Goal: Information Seeking & Learning: Check status

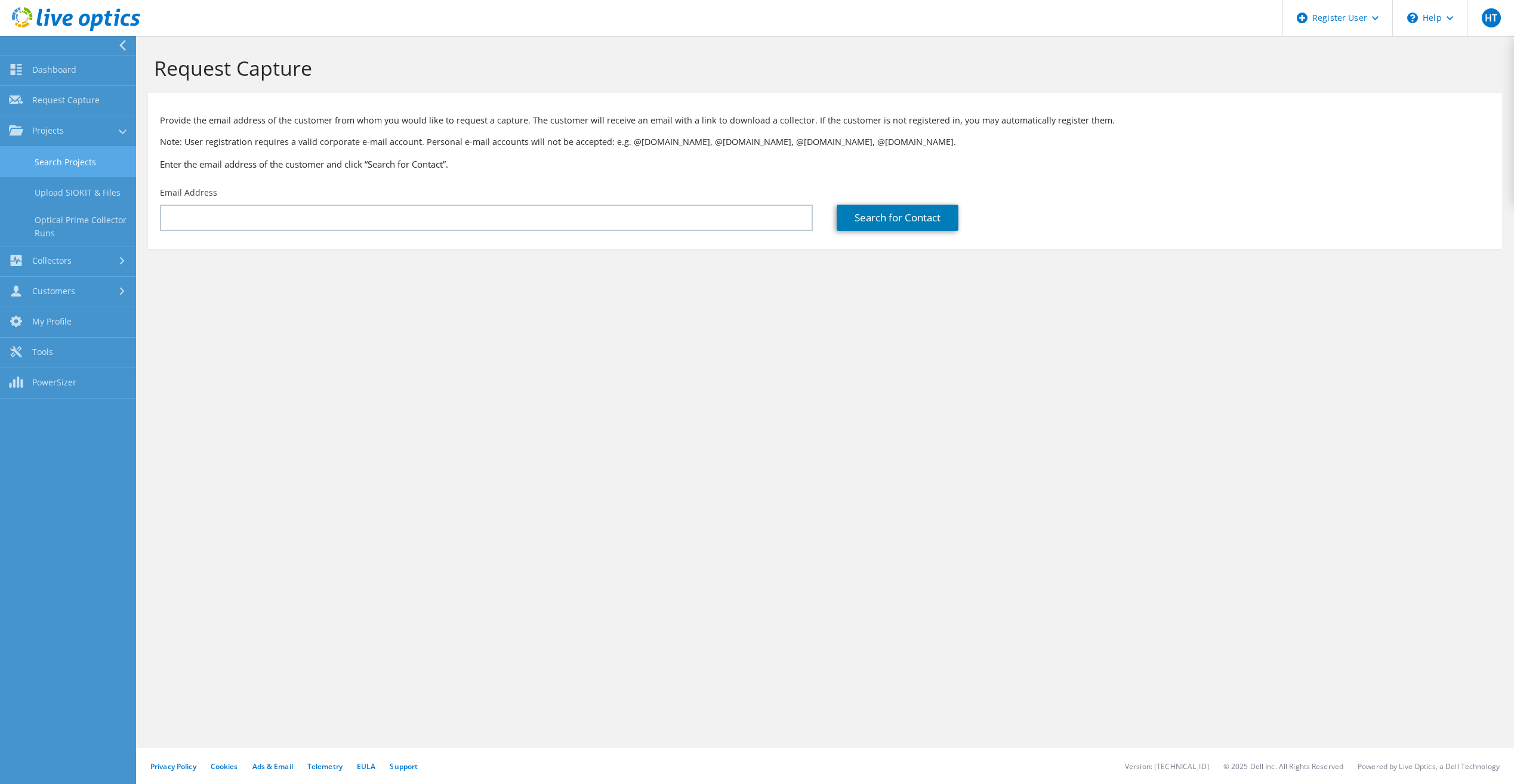
click at [79, 167] on link "Search Projects" at bounding box center [68, 161] width 136 height 30
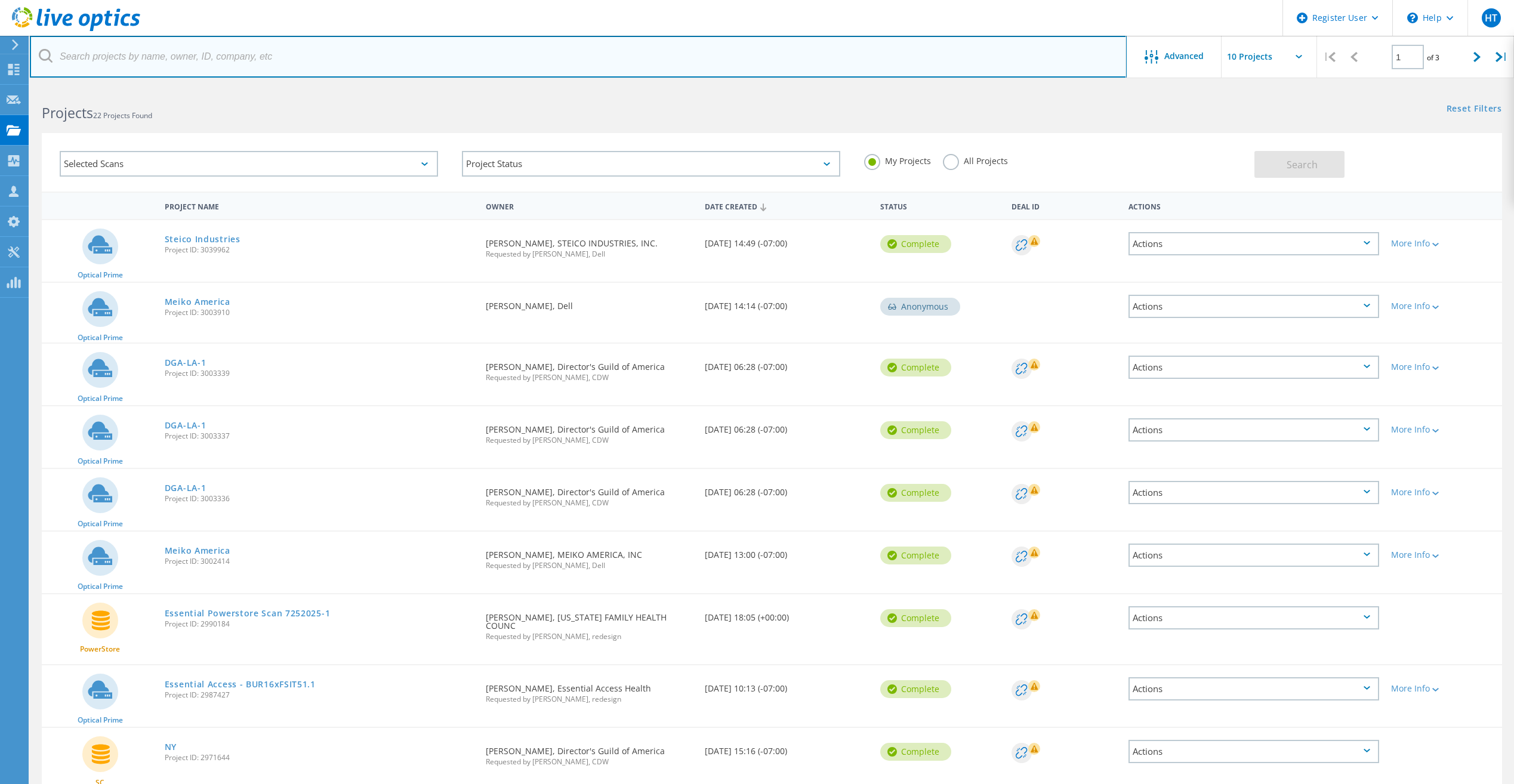
click at [190, 56] on input "text" at bounding box center [578, 56] width 1097 height 42
paste input "[EMAIL_ADDRESS][DOMAIN_NAME]"
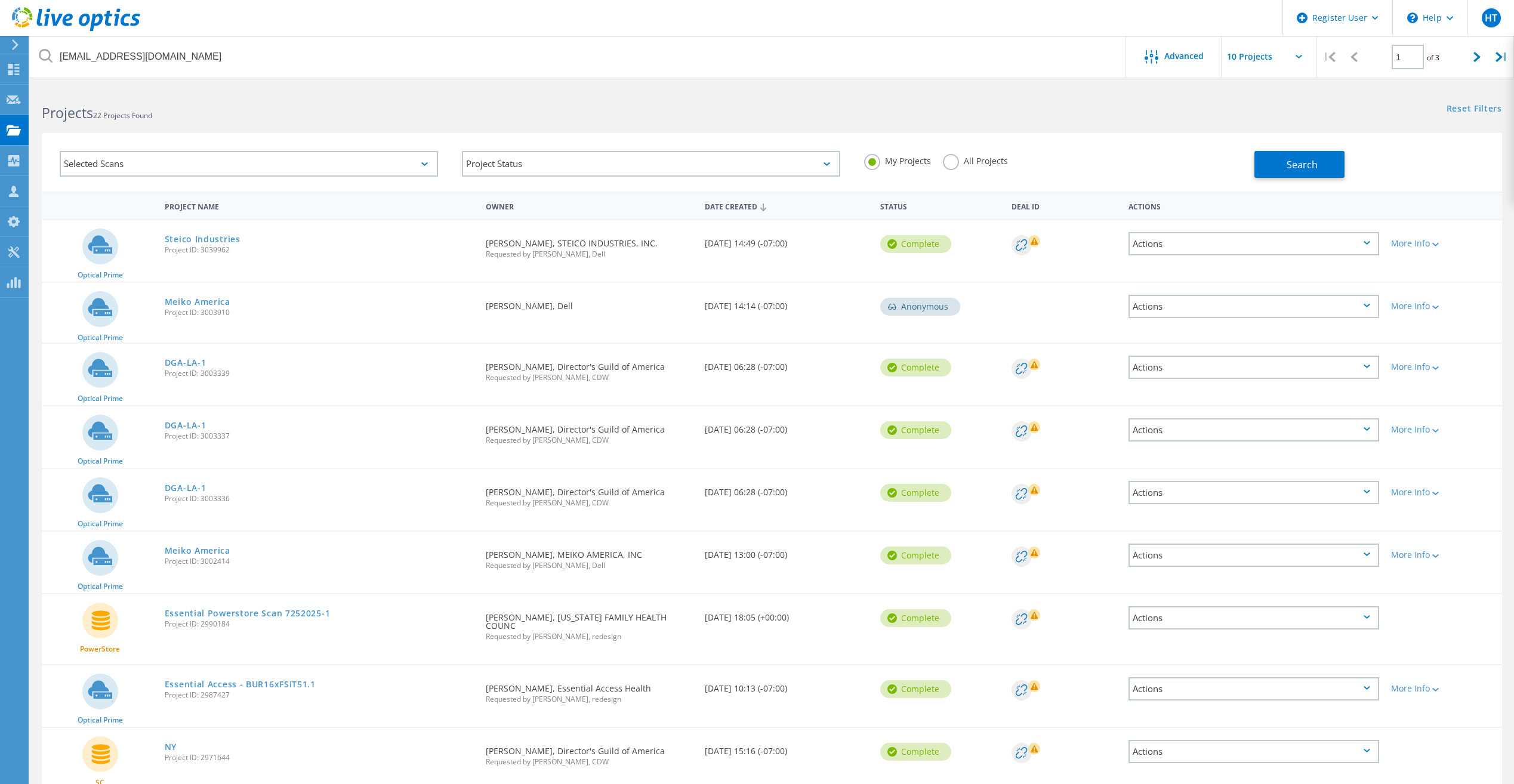
click at [953, 159] on label "All Projects" at bounding box center [975, 160] width 65 height 11
click at [0, 0] on input "All Projects" at bounding box center [0, 0] width 0 height 0
click at [1311, 169] on span "Search" at bounding box center [1302, 164] width 31 height 13
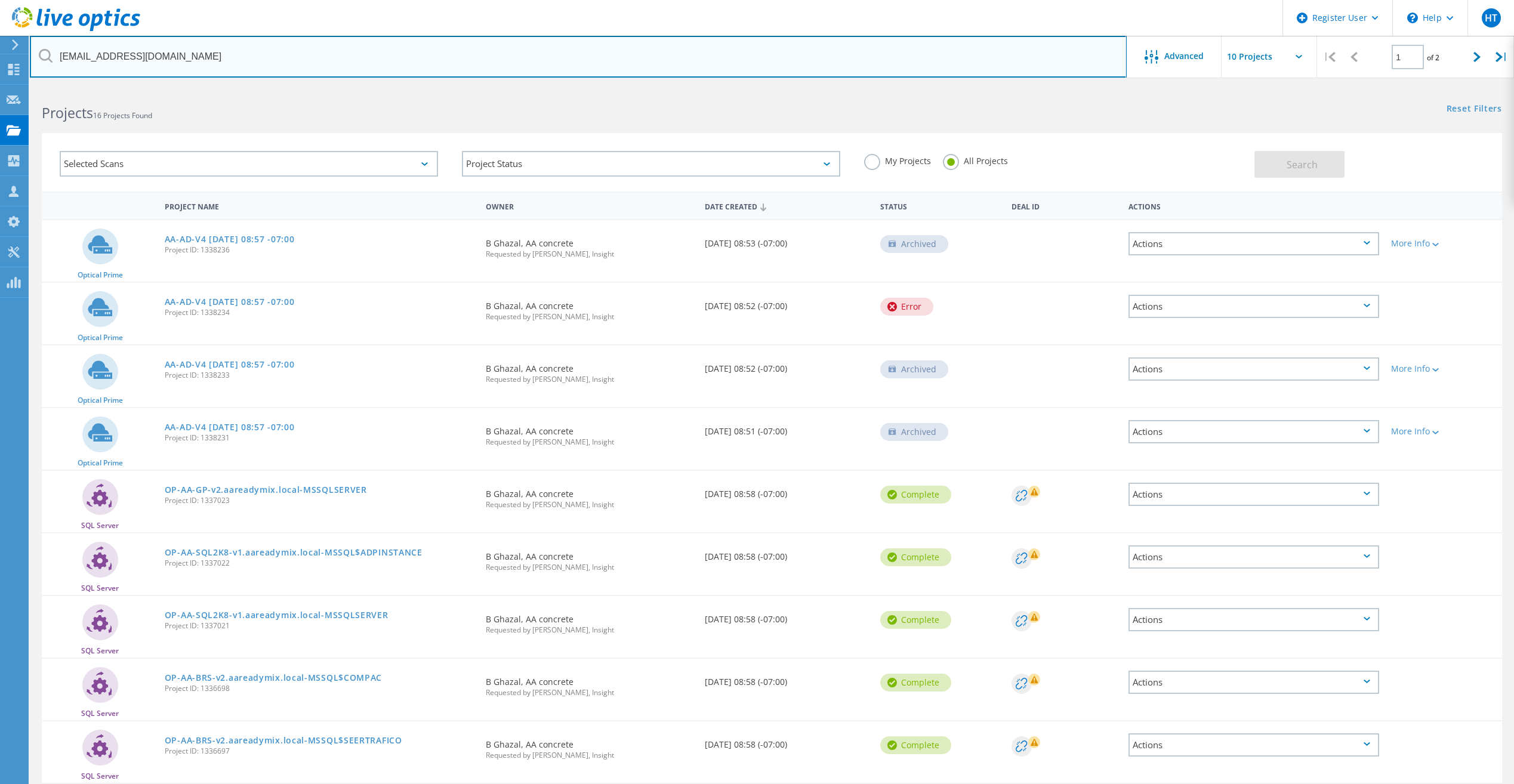
click at [96, 57] on input "[EMAIL_ADDRESS][DOMAIN_NAME]" at bounding box center [578, 56] width 1097 height 42
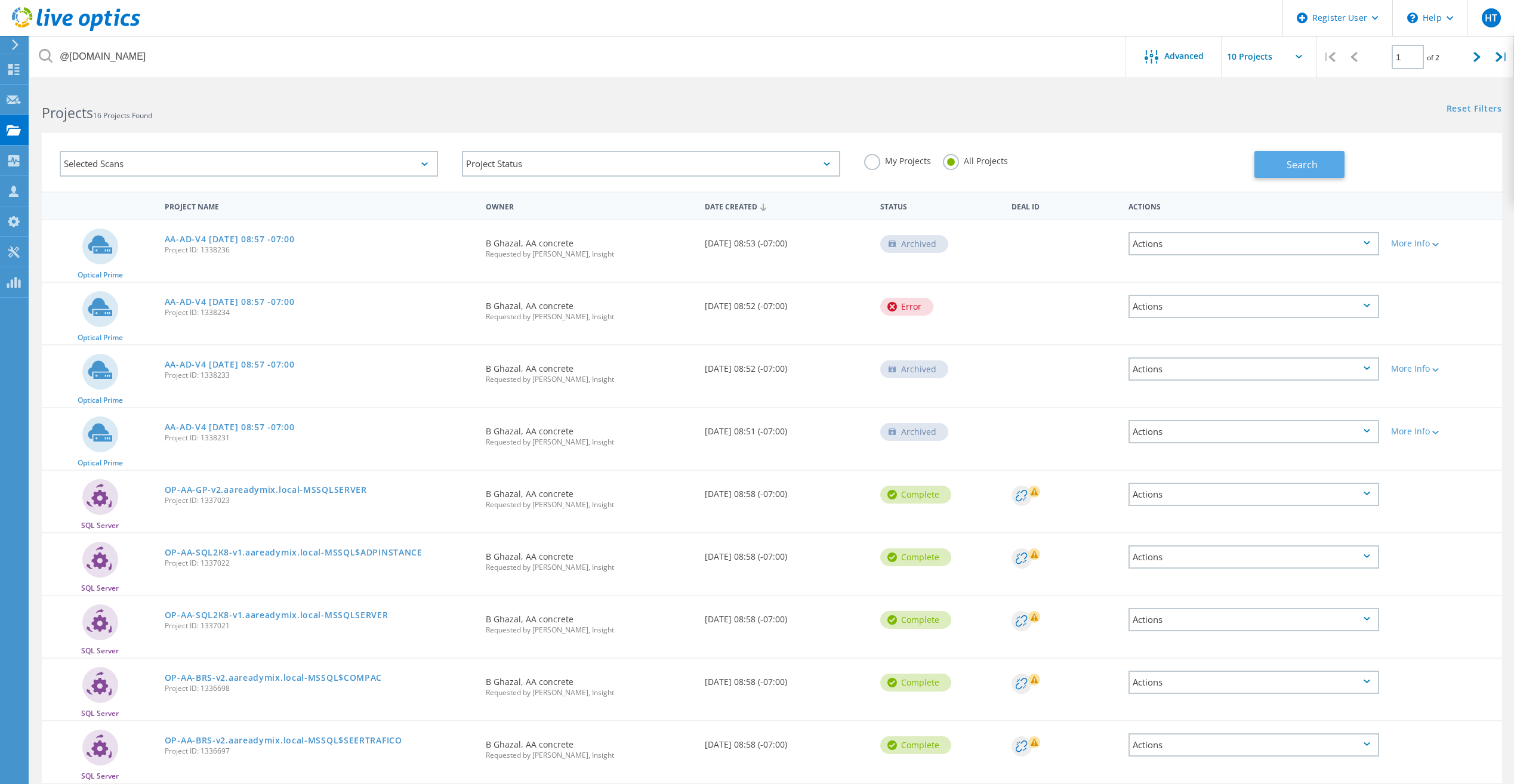
click at [1291, 167] on span "Search" at bounding box center [1302, 164] width 31 height 13
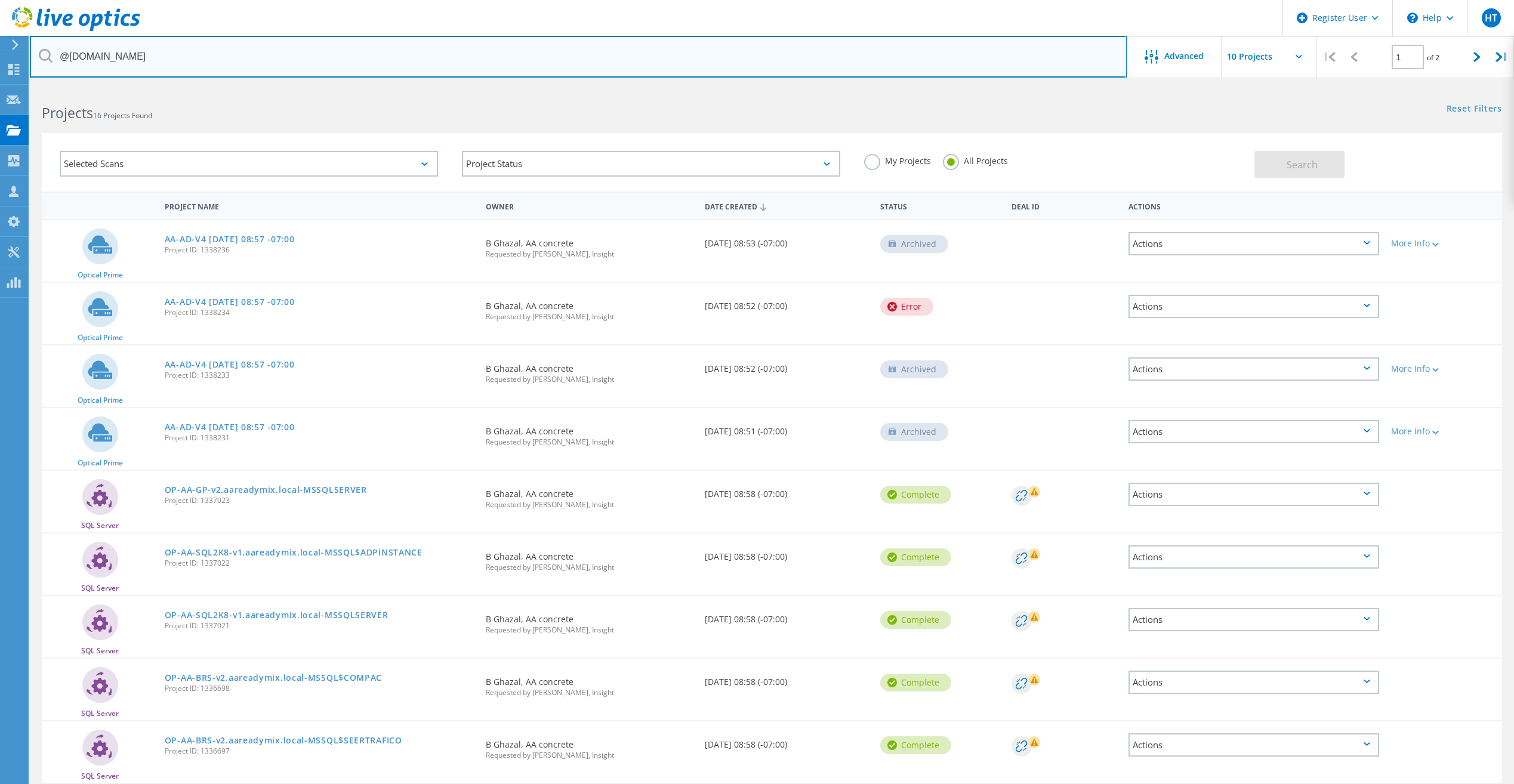
click at [192, 61] on input "@[DOMAIN_NAME]" at bounding box center [578, 56] width 1097 height 42
click at [191, 59] on input "@[DOMAIN_NAME]" at bounding box center [578, 56] width 1097 height 42
drag, startPoint x: 191, startPoint y: 59, endPoint x: 160, endPoint y: 54, distance: 31.4
click at [160, 54] on input "@[DOMAIN_NAME]" at bounding box center [578, 56] width 1097 height 42
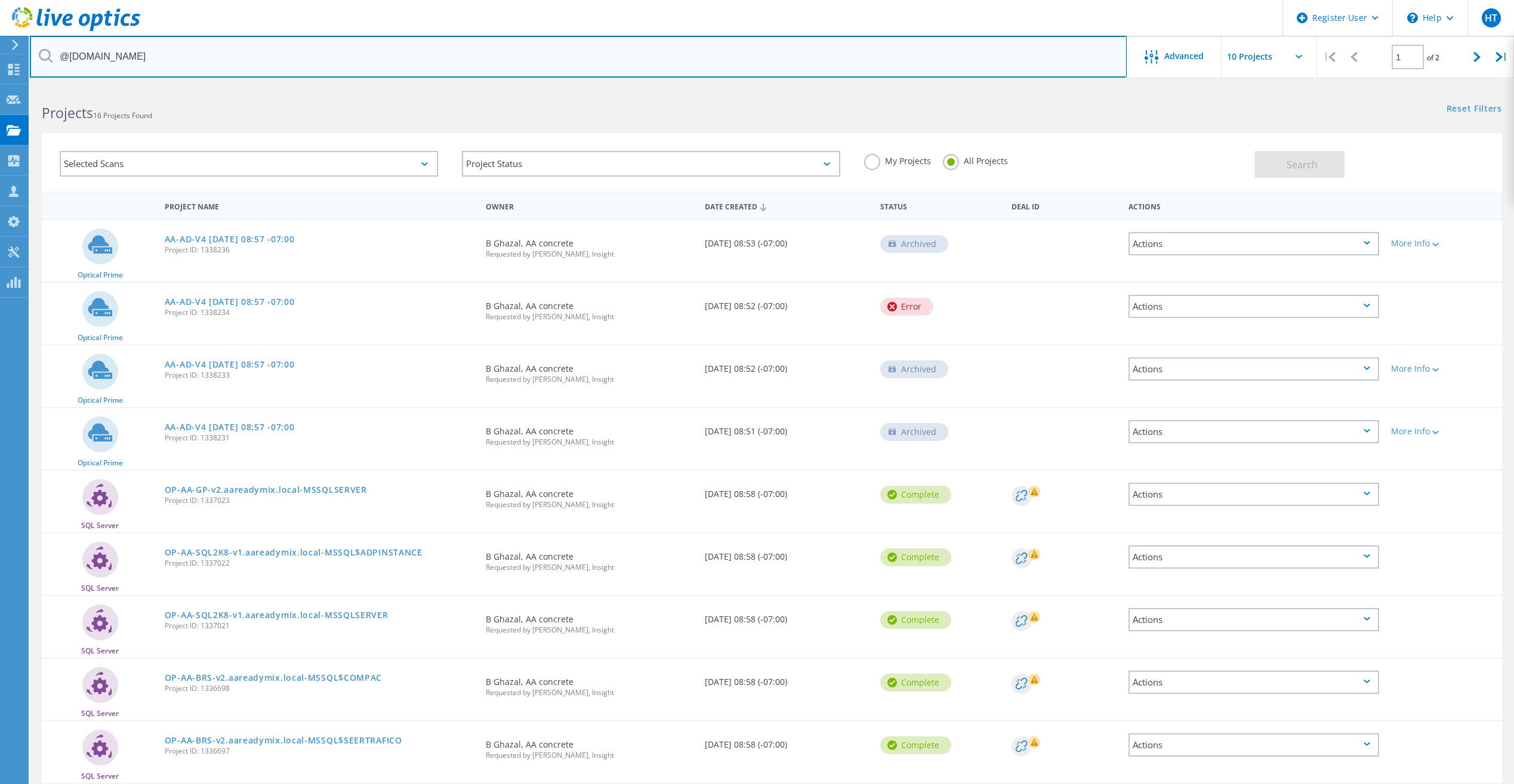
click at [160, 54] on input "@[DOMAIN_NAME]" at bounding box center [578, 56] width 1097 height 42
paste input "bghazal@aareadymix"
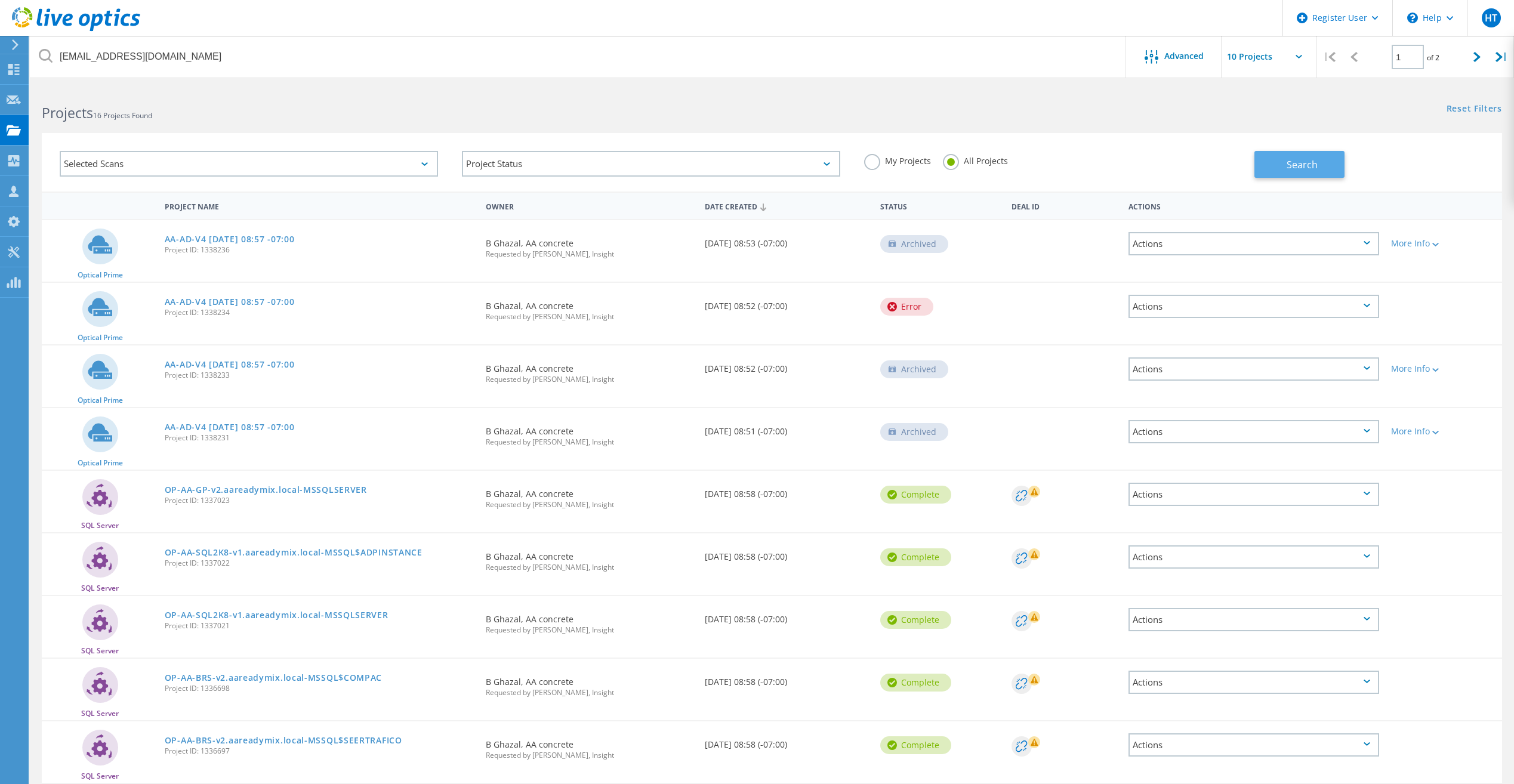
click at [1311, 170] on span "Search" at bounding box center [1302, 164] width 31 height 13
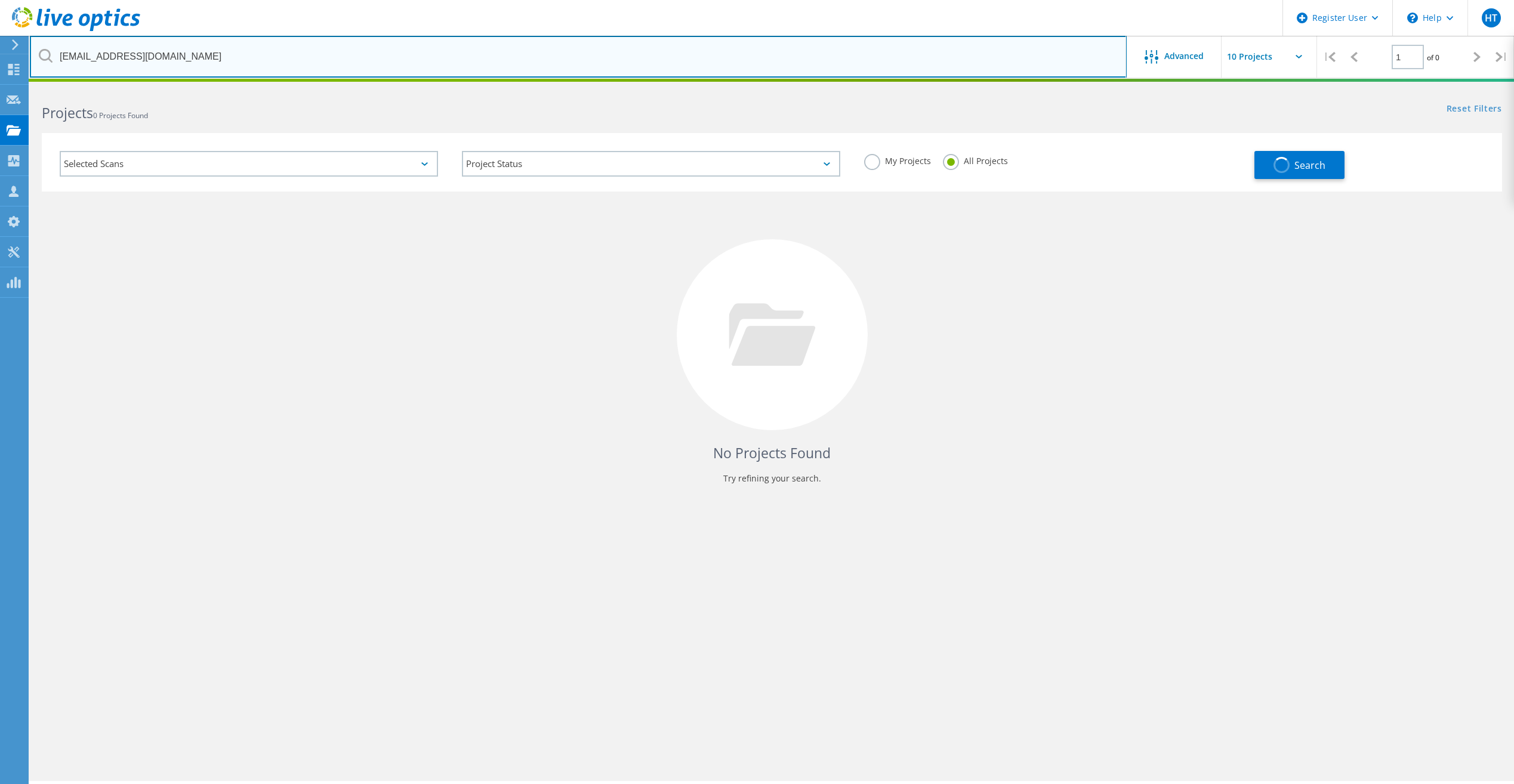
drag, startPoint x: 94, startPoint y: 55, endPoint x: 38, endPoint y: 57, distance: 56.0
click at [38, 57] on div "[EMAIL_ADDRESS][DOMAIN_NAME]" at bounding box center [578, 56] width 1097 height 42
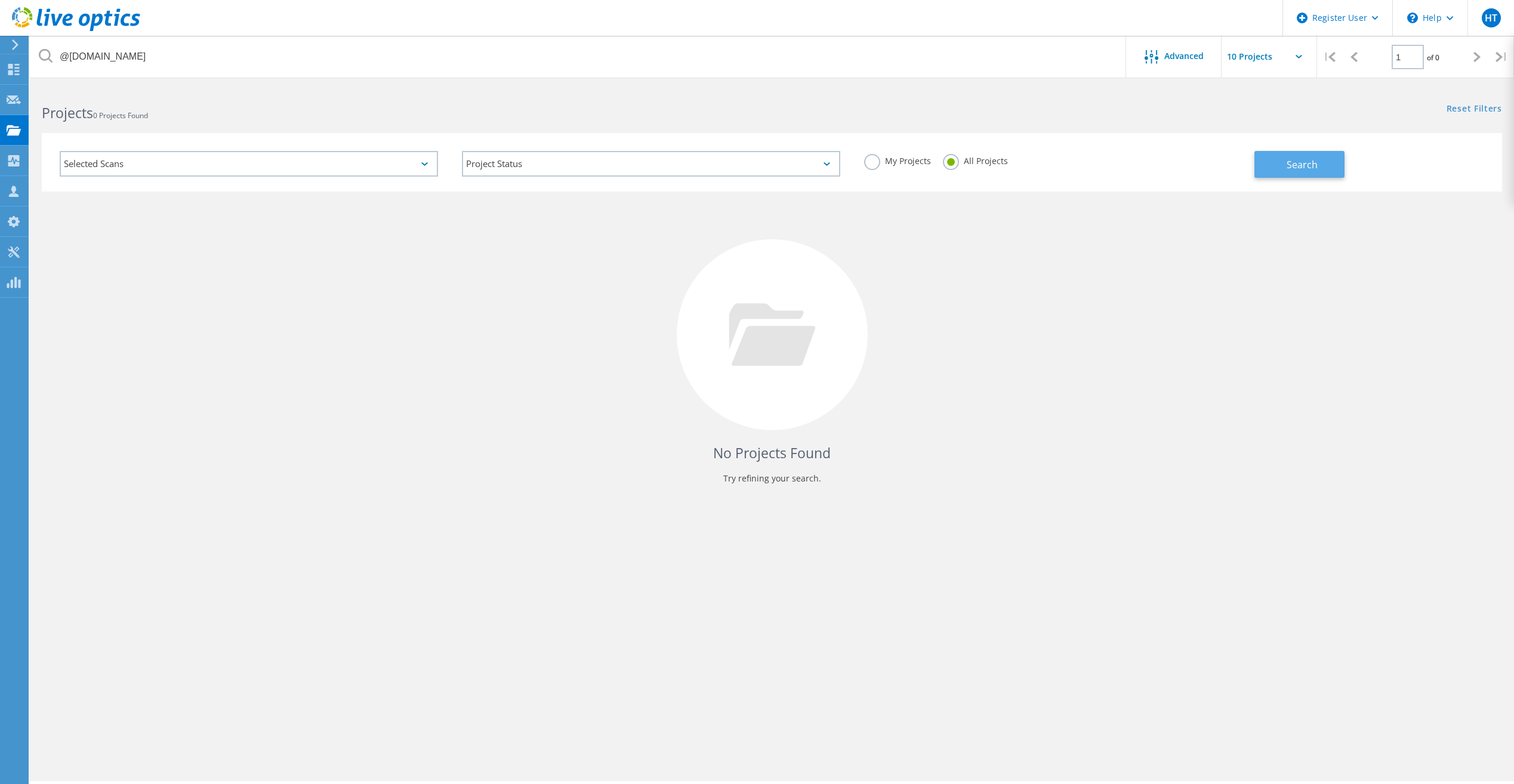
click at [1282, 166] on button "Search" at bounding box center [1300, 164] width 90 height 27
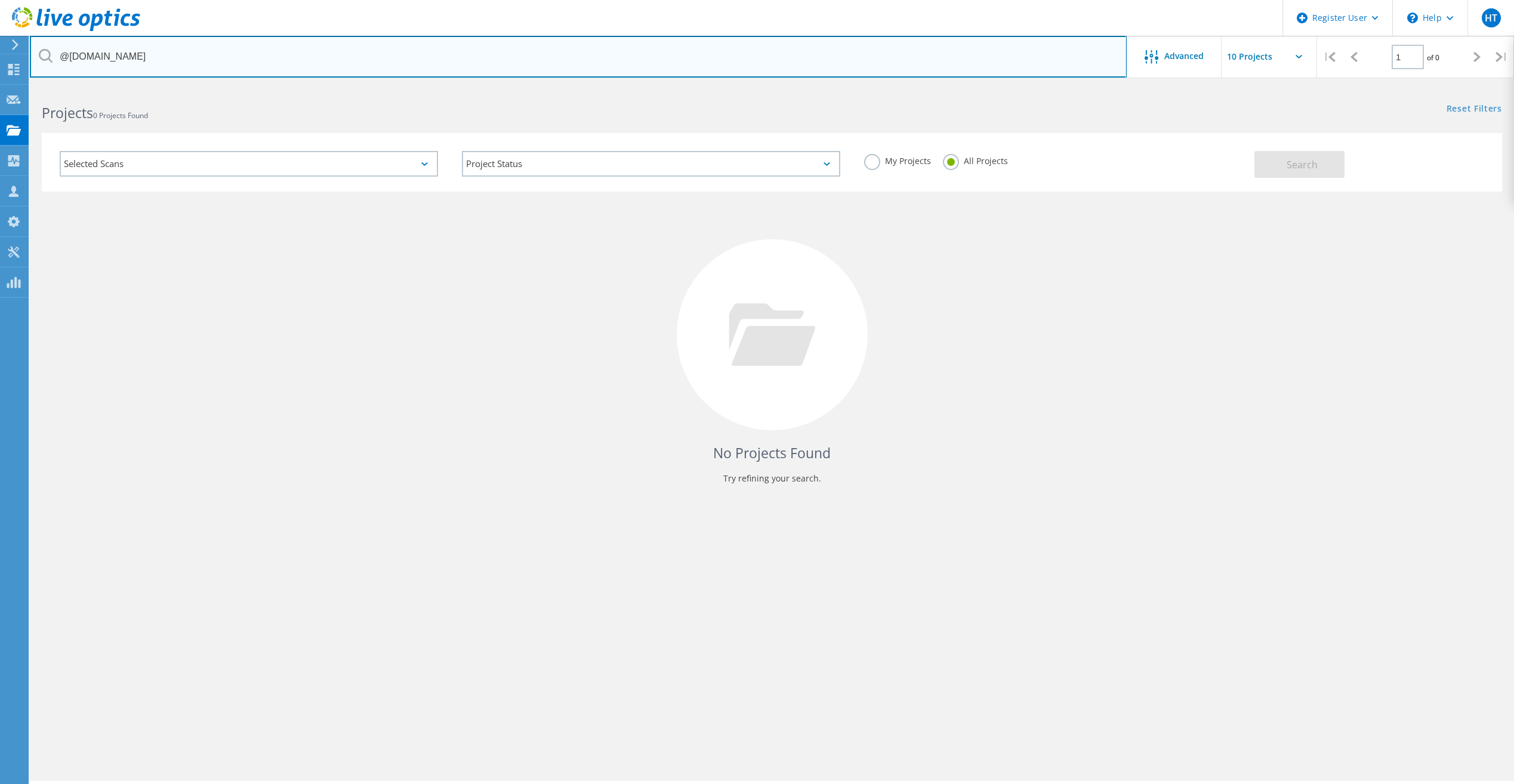
click at [192, 61] on input "@[DOMAIN_NAME]" at bounding box center [578, 56] width 1097 height 42
click at [191, 61] on input "@[DOMAIN_NAME]" at bounding box center [578, 56] width 1097 height 42
paste input "ncj@msk"
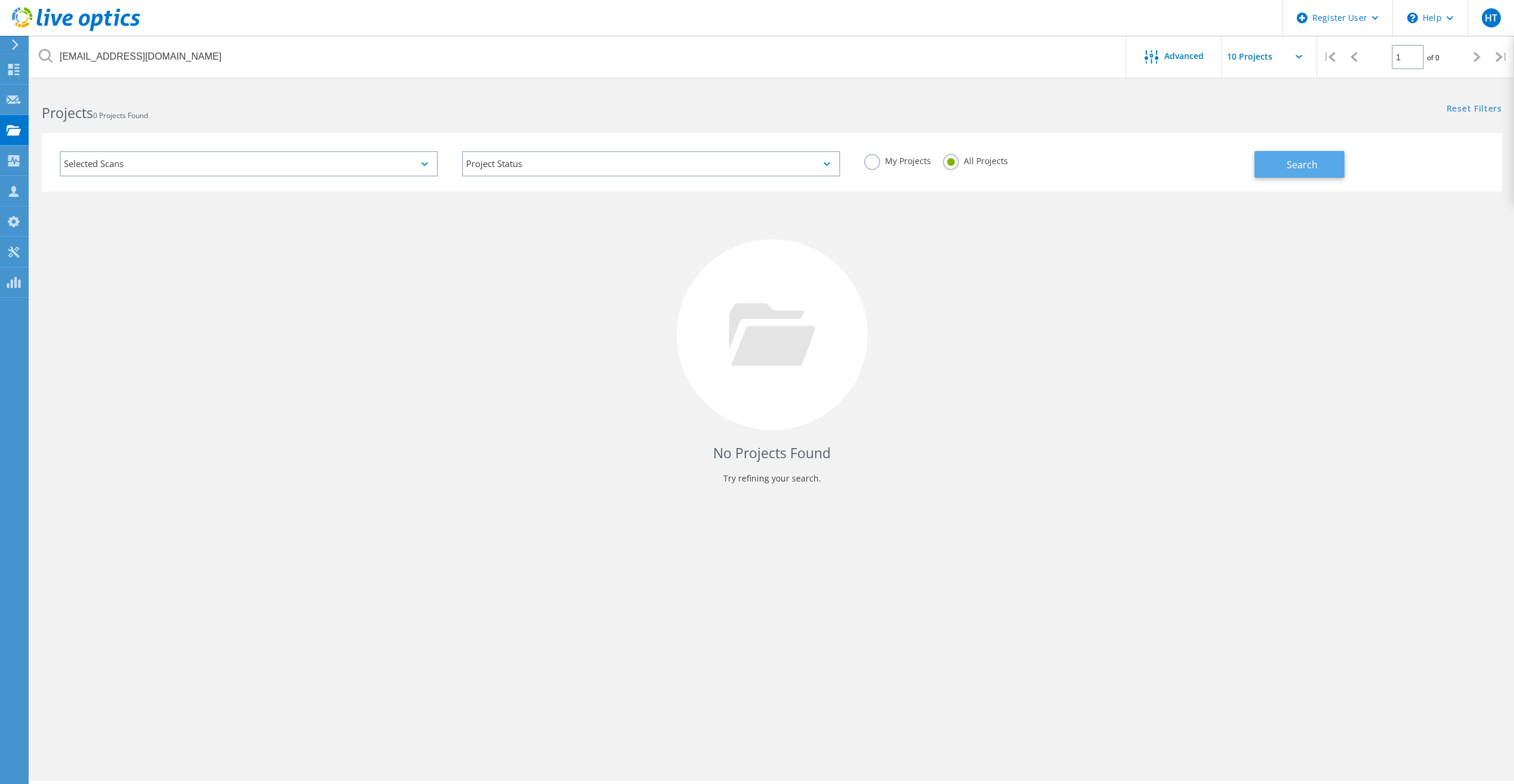
click at [1300, 176] on button "Search" at bounding box center [1300, 164] width 90 height 27
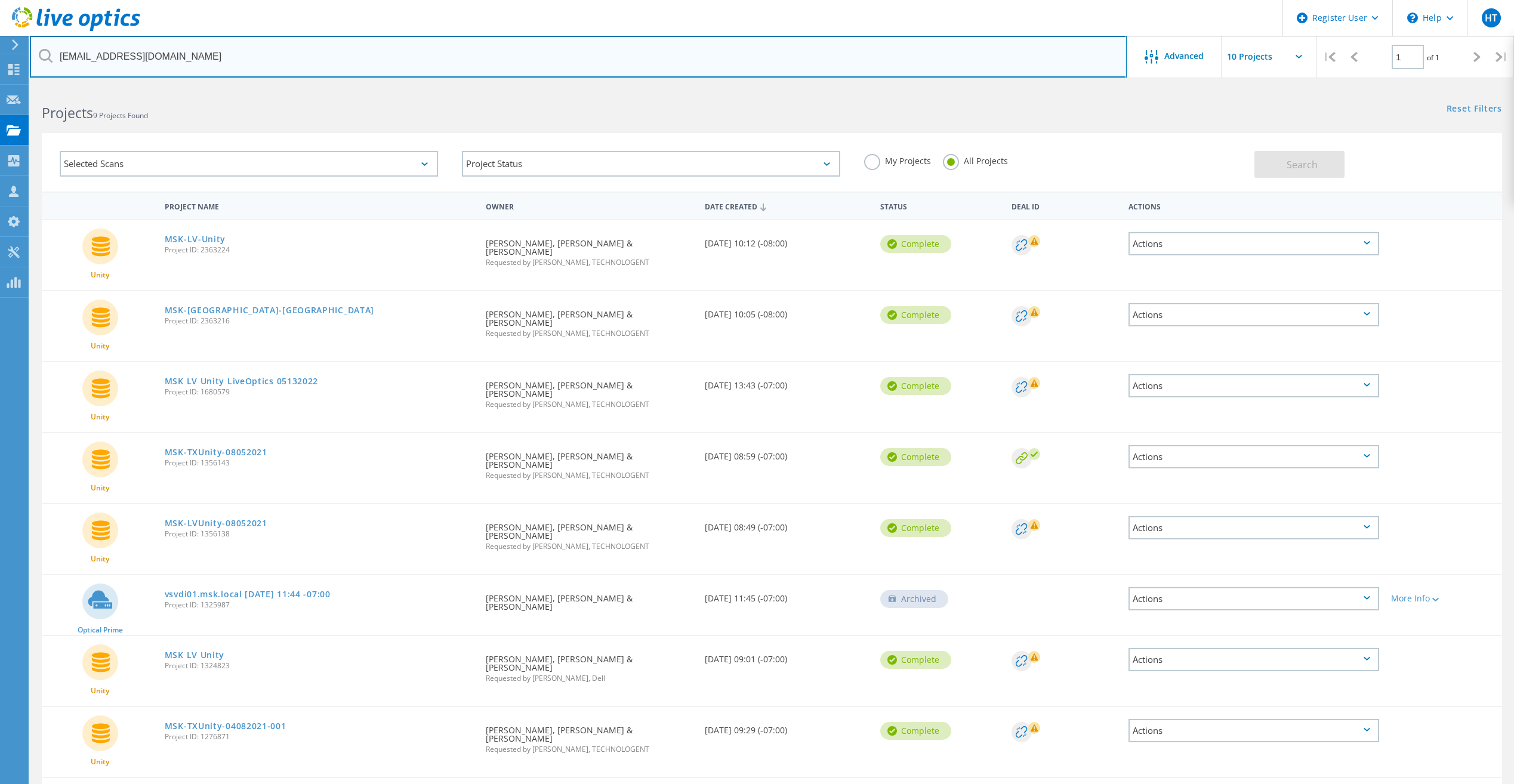
click at [224, 60] on input "[EMAIL_ADDRESS][DOMAIN_NAME]" at bounding box center [578, 56] width 1097 height 42
click at [225, 58] on input "[EMAIL_ADDRESS][DOMAIN_NAME]" at bounding box center [578, 56] width 1097 height 42
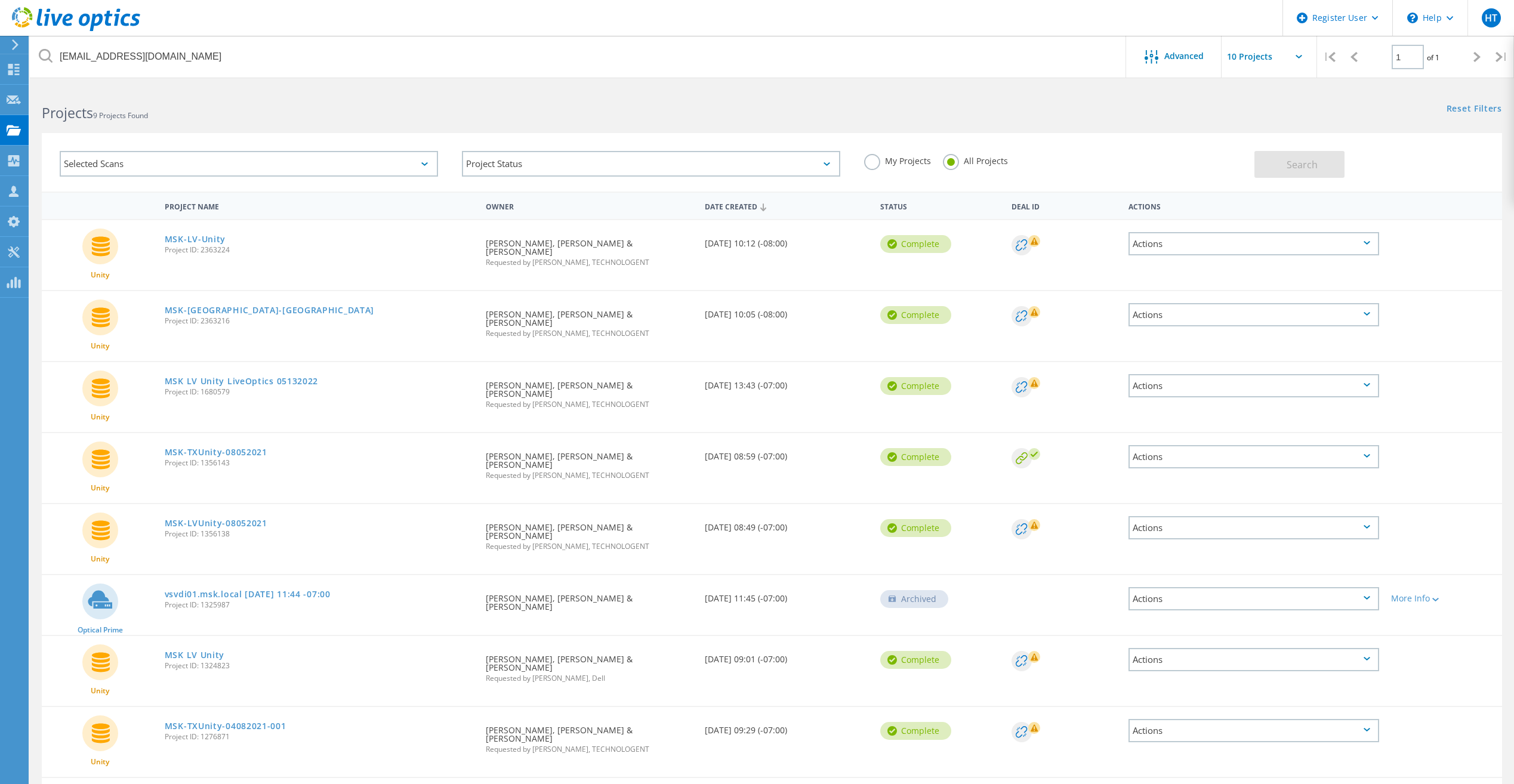
click at [1168, 133] on div "Selected Scans Project Status In Progress Complete Published Anonymous Archived…" at bounding box center [772, 162] width 1461 height 58
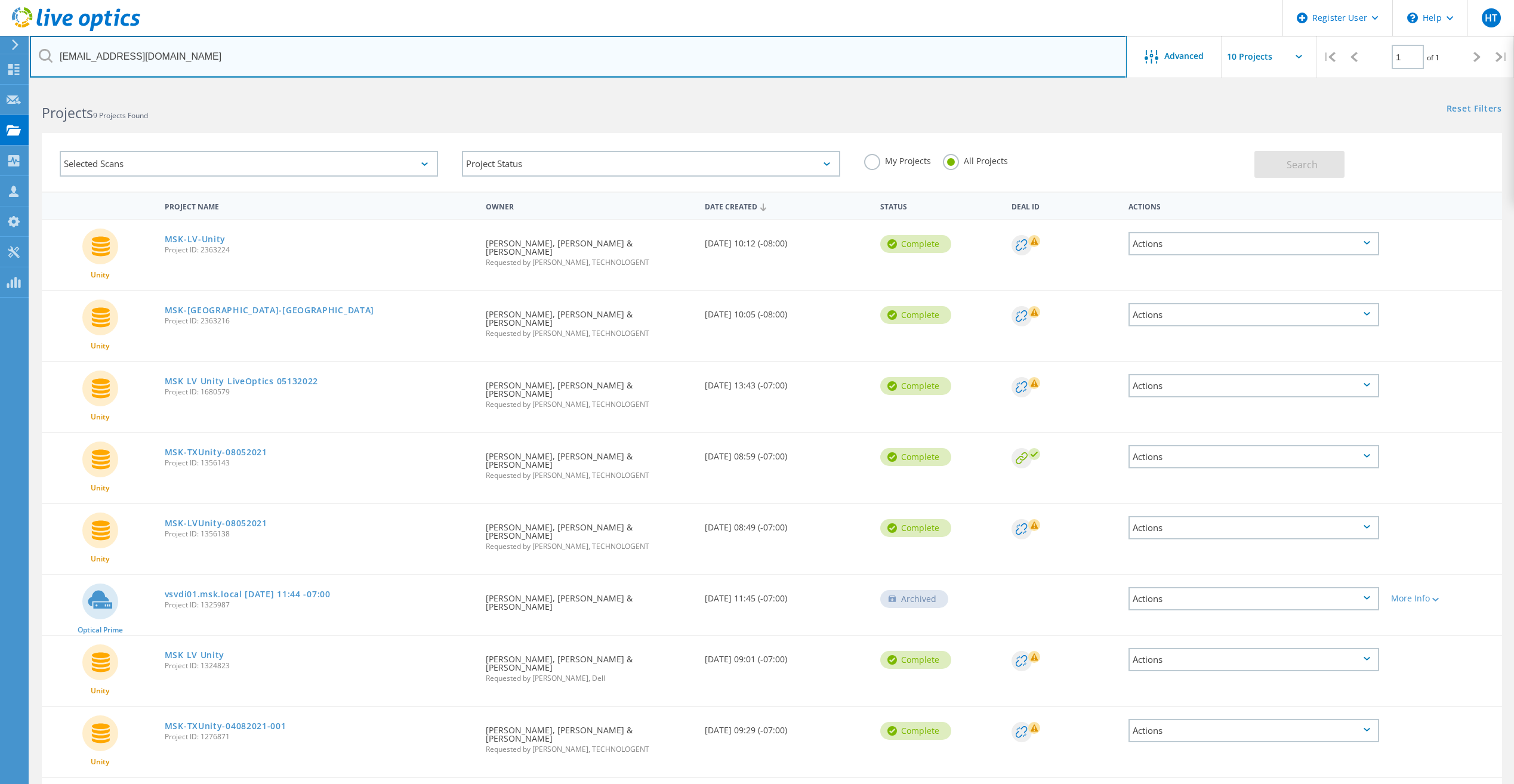
click at [74, 56] on input "[EMAIL_ADDRESS][DOMAIN_NAME]" at bounding box center [578, 56] width 1097 height 42
type input "@[DOMAIN_NAME]"
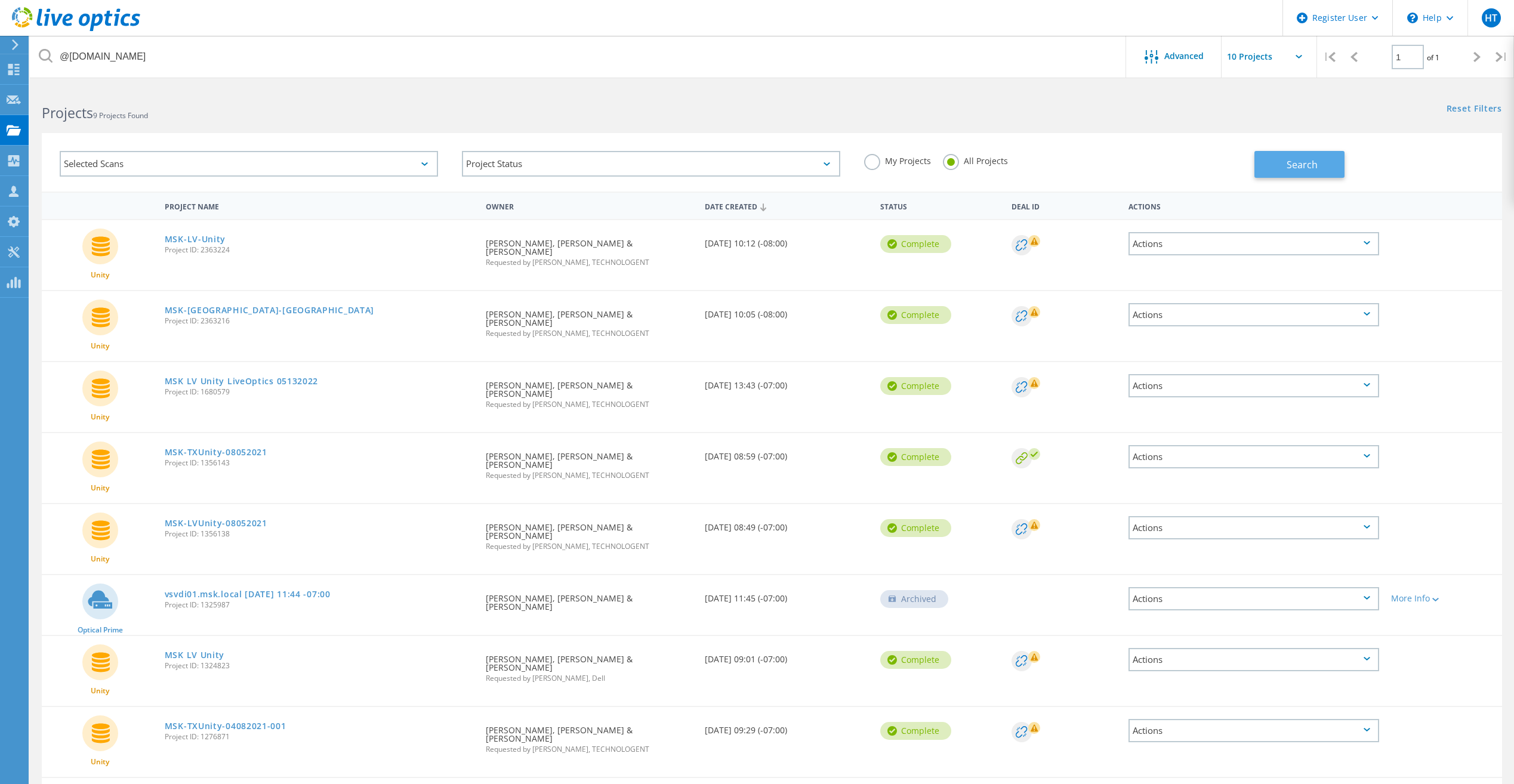
click at [1322, 167] on button "Search" at bounding box center [1300, 164] width 90 height 27
